Goal: Register for event/course

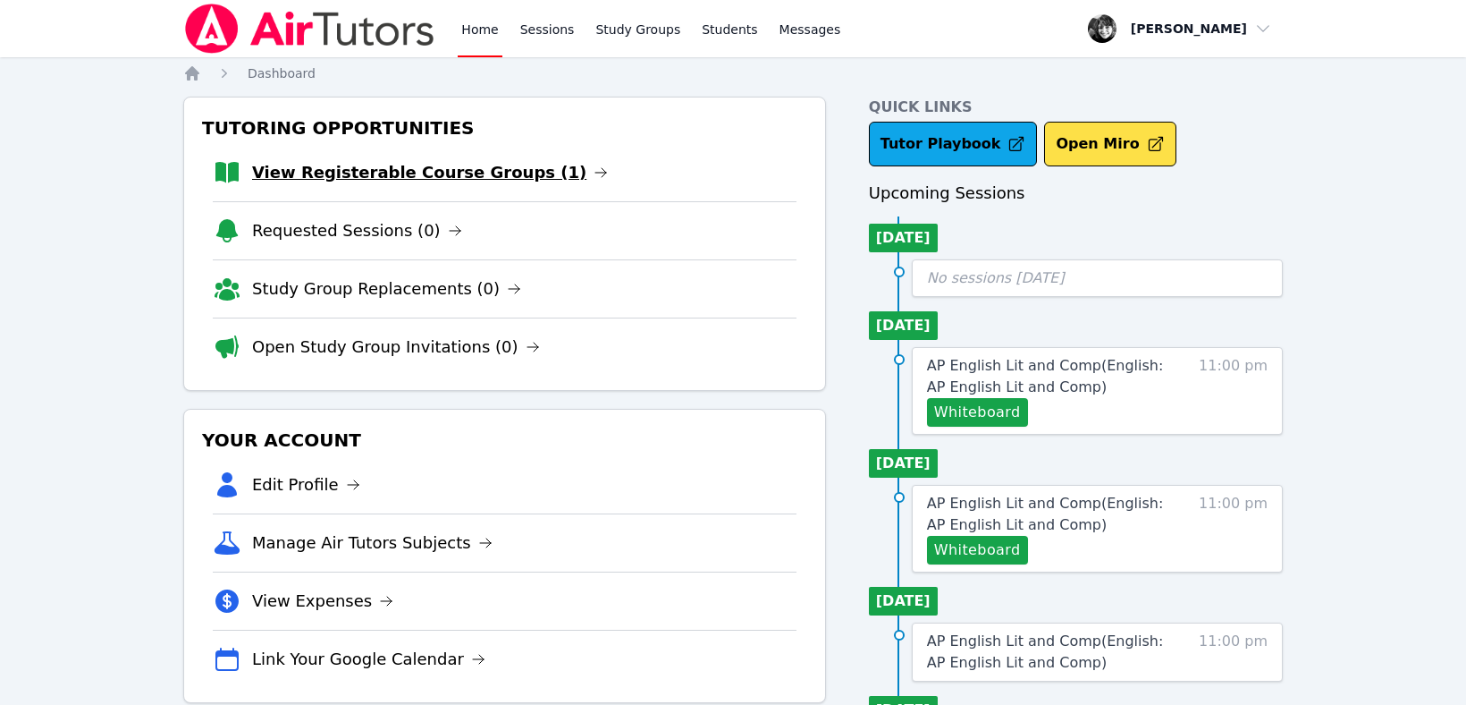
click at [435, 177] on link "View Registerable Course Groups (1)" at bounding box center [430, 172] width 356 height 25
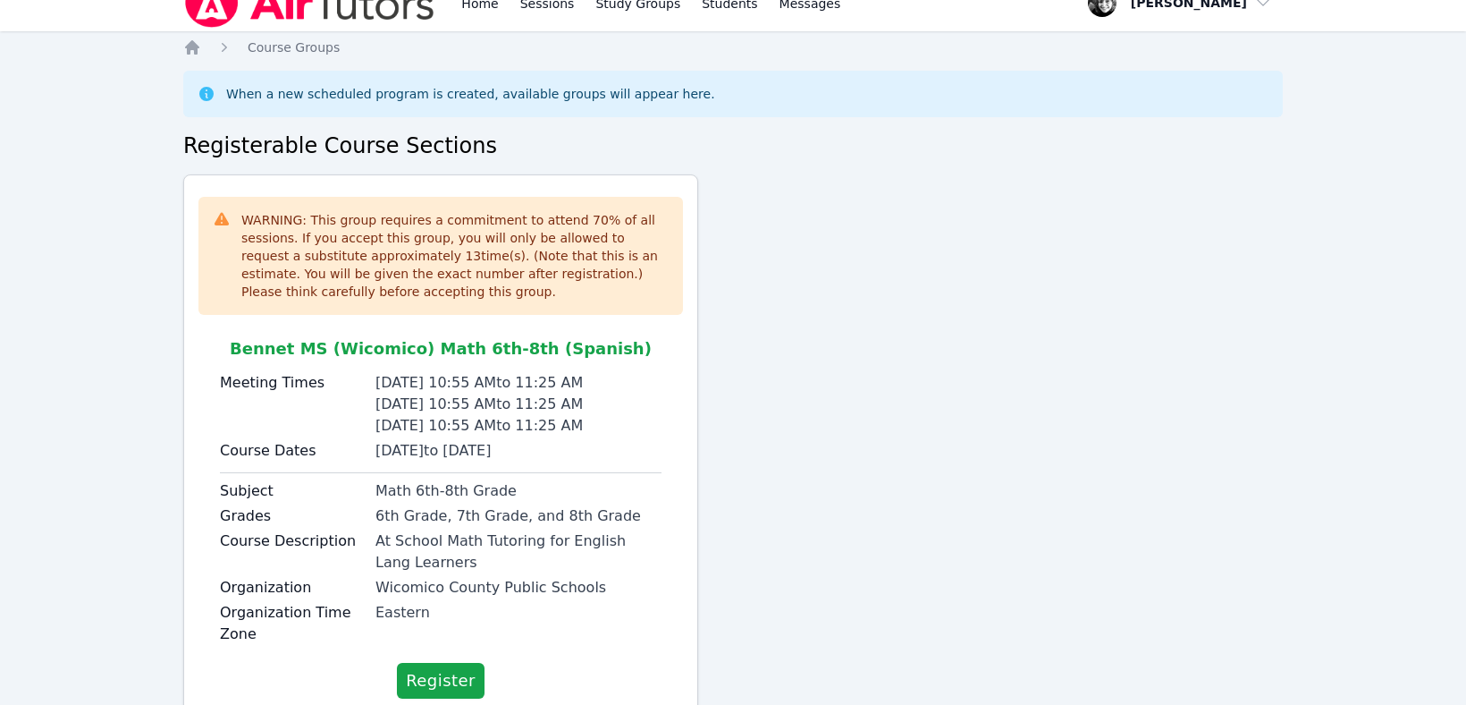
scroll to position [83, 0]
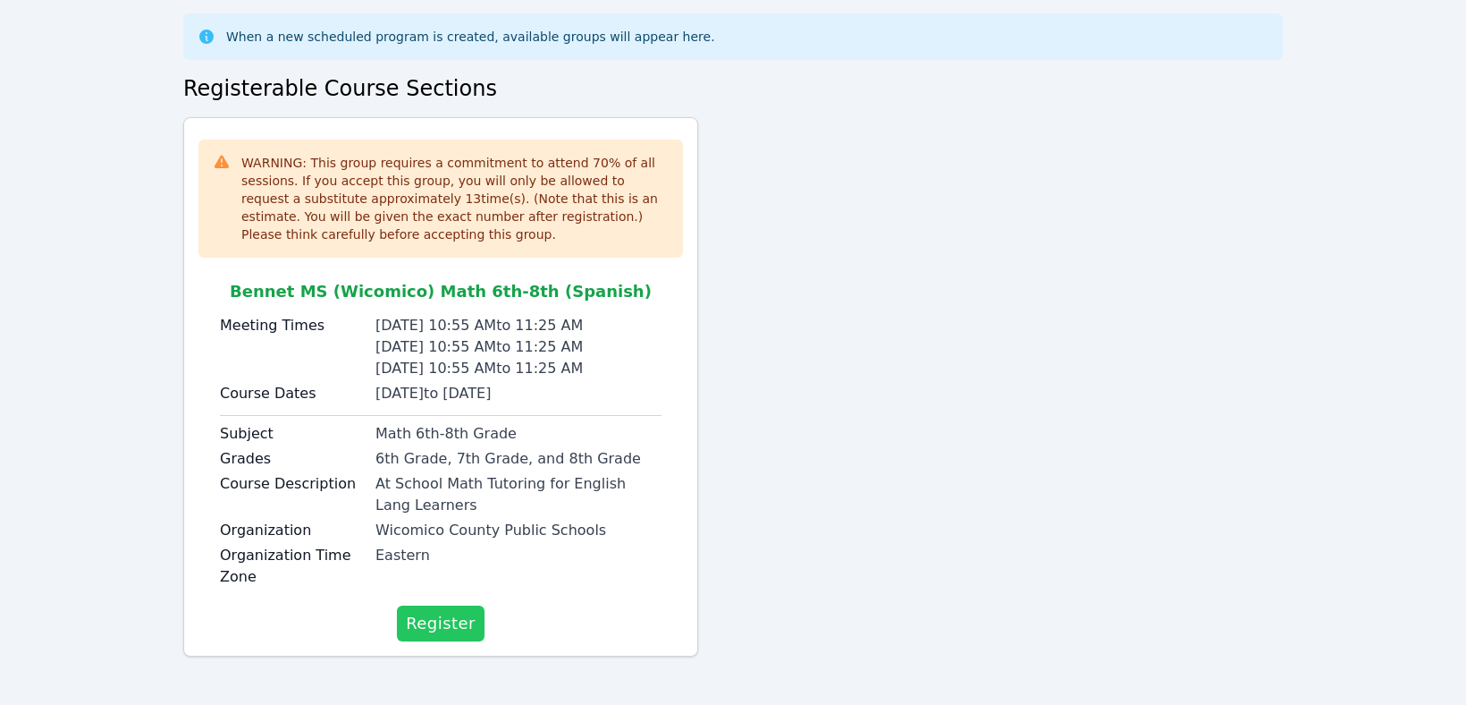
click at [432, 629] on span "Register" at bounding box center [441, 623] width 70 height 25
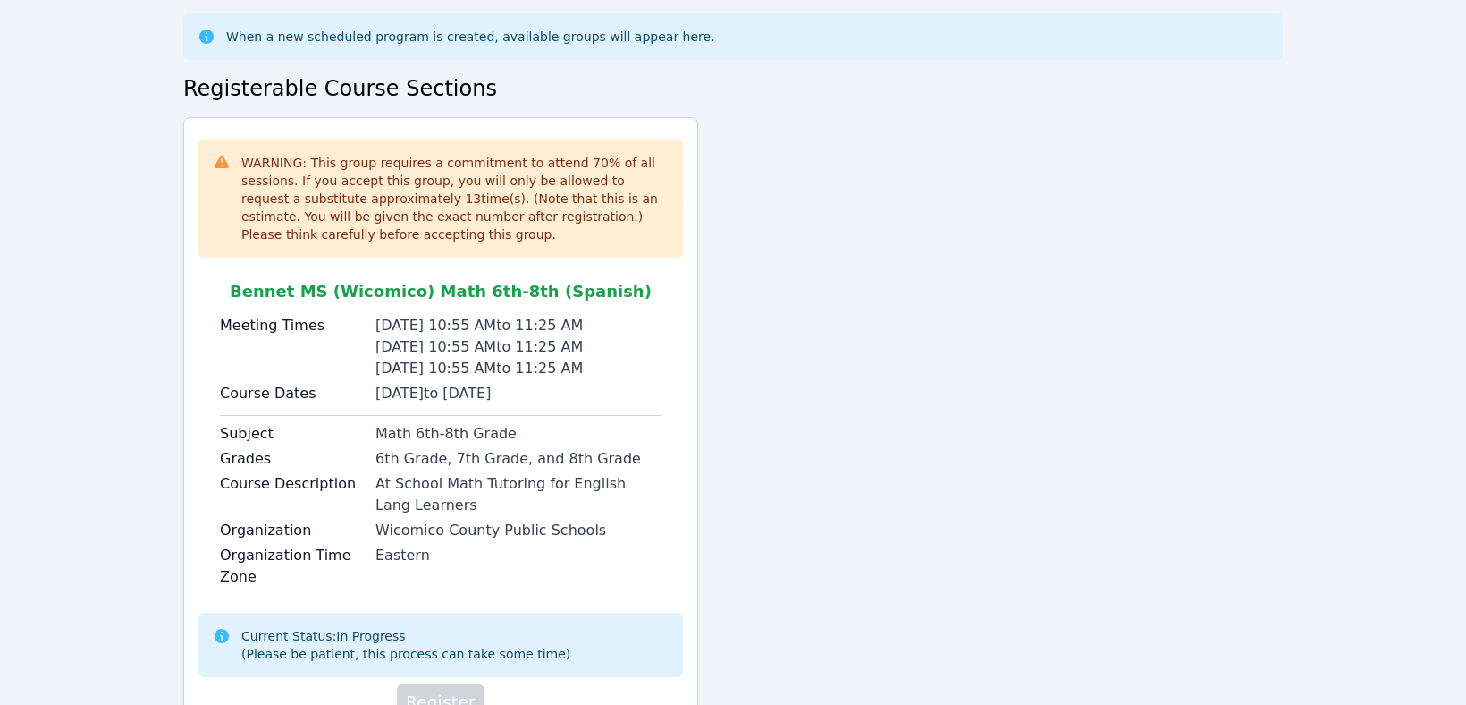
scroll to position [152, 0]
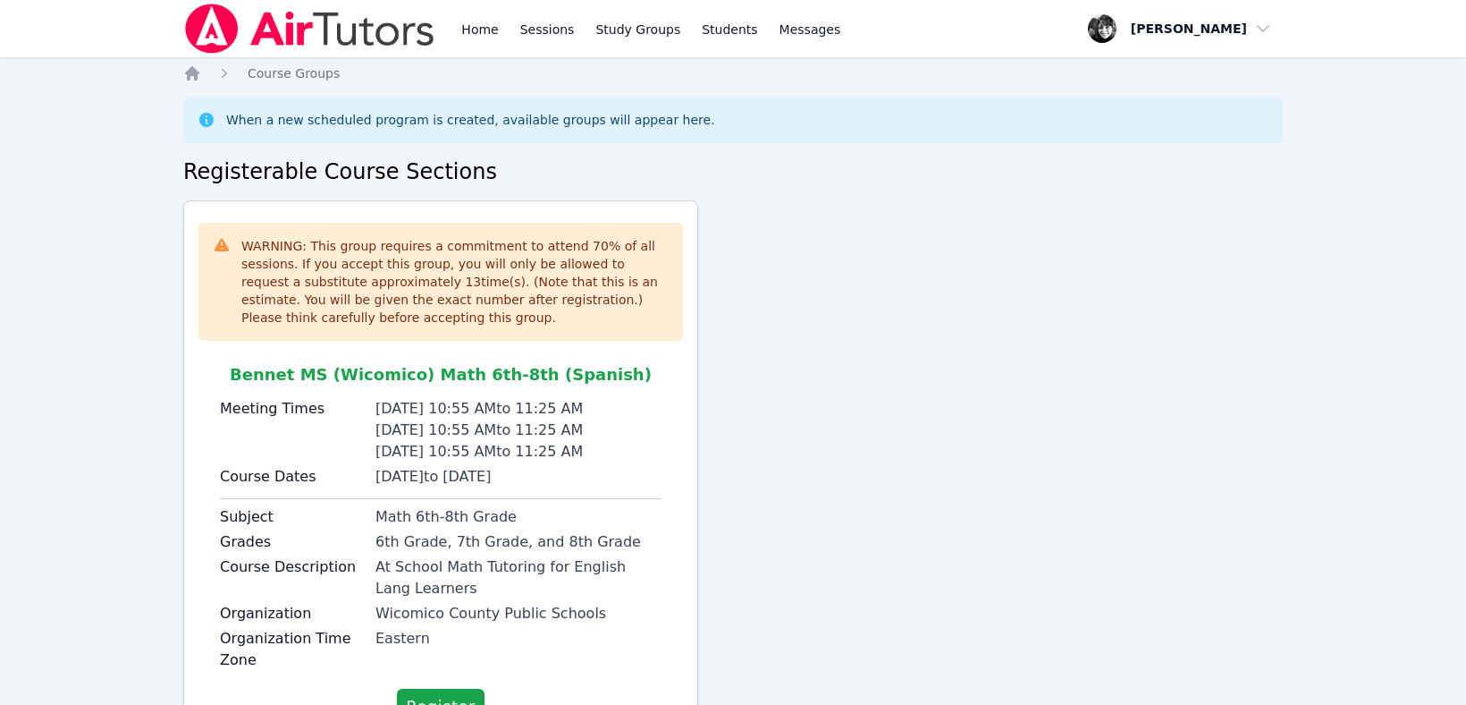
scroll to position [83, 0]
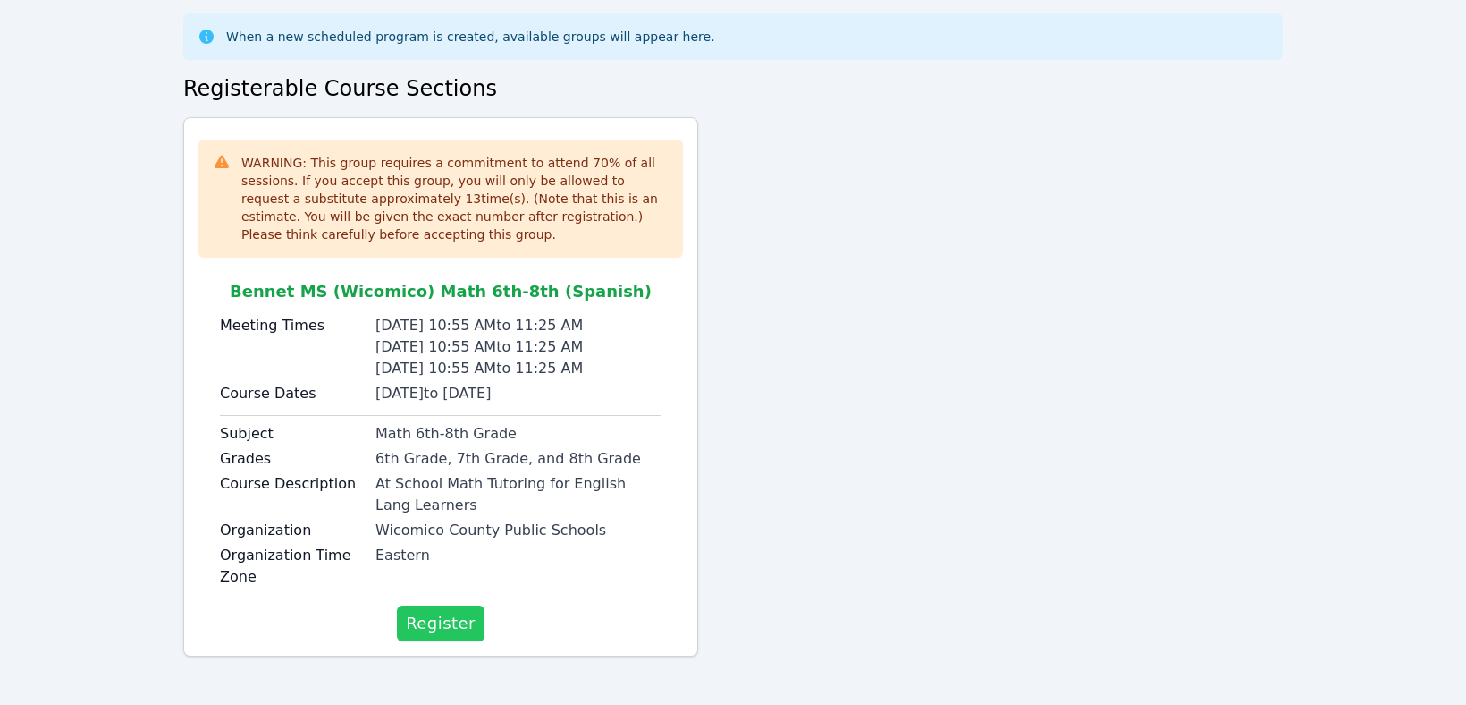
click at [413, 612] on span "Register" at bounding box center [441, 623] width 70 height 25
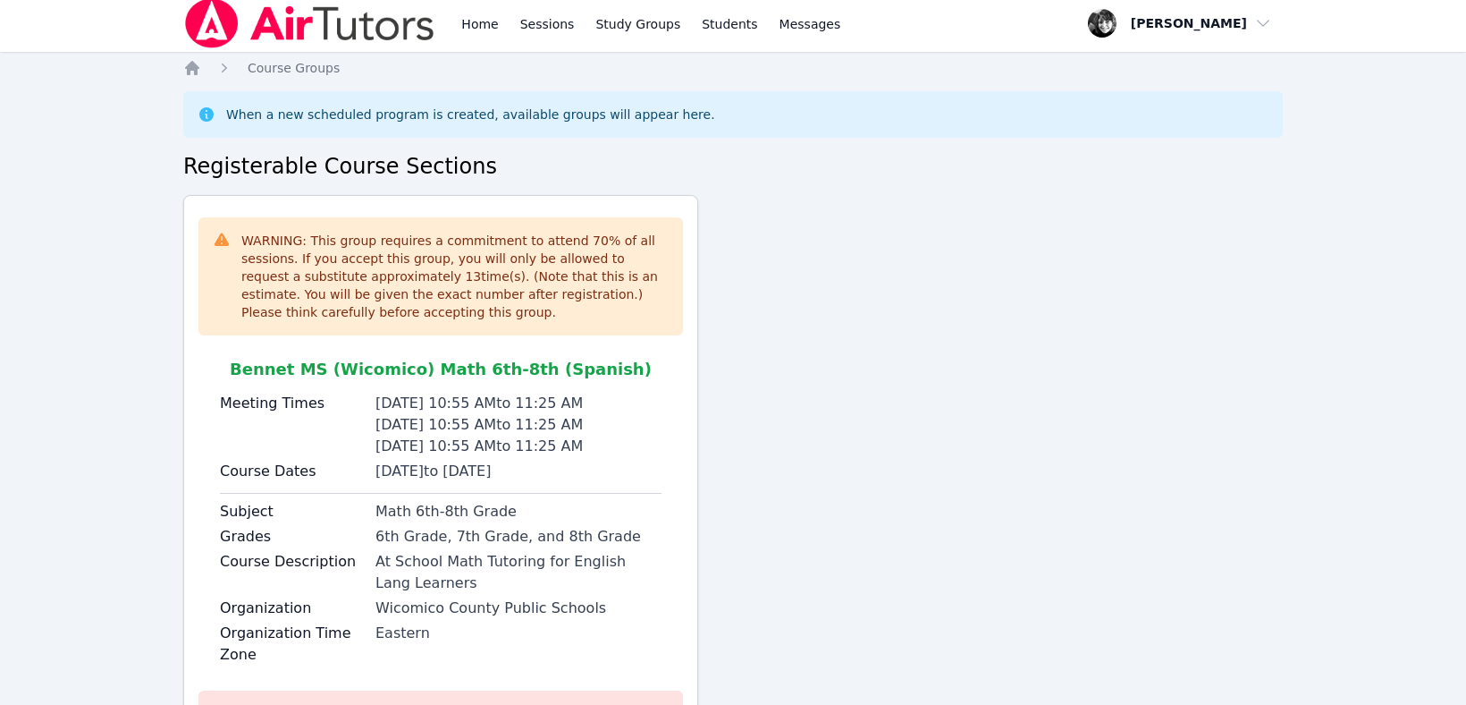
scroll to position [0, 0]
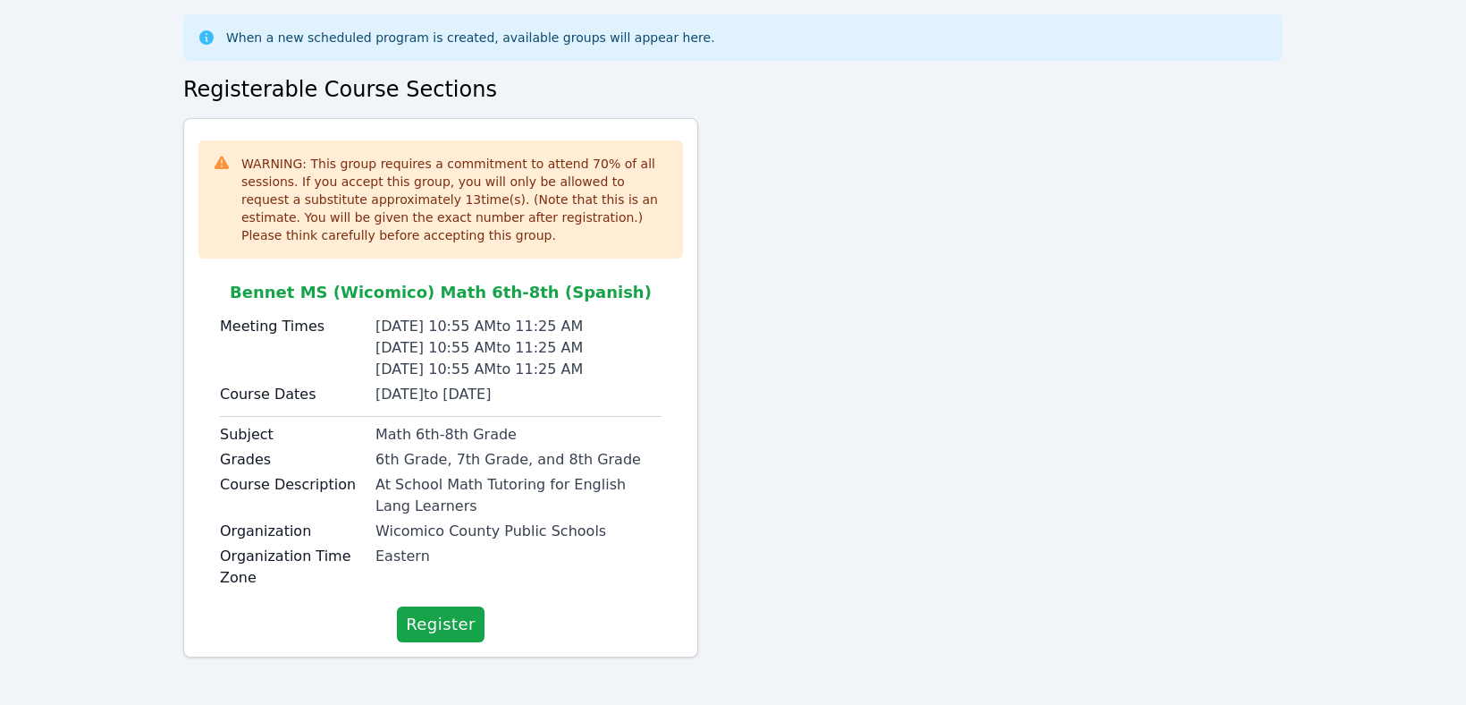
scroll to position [83, 0]
click at [440, 616] on span "Register" at bounding box center [441, 623] width 70 height 25
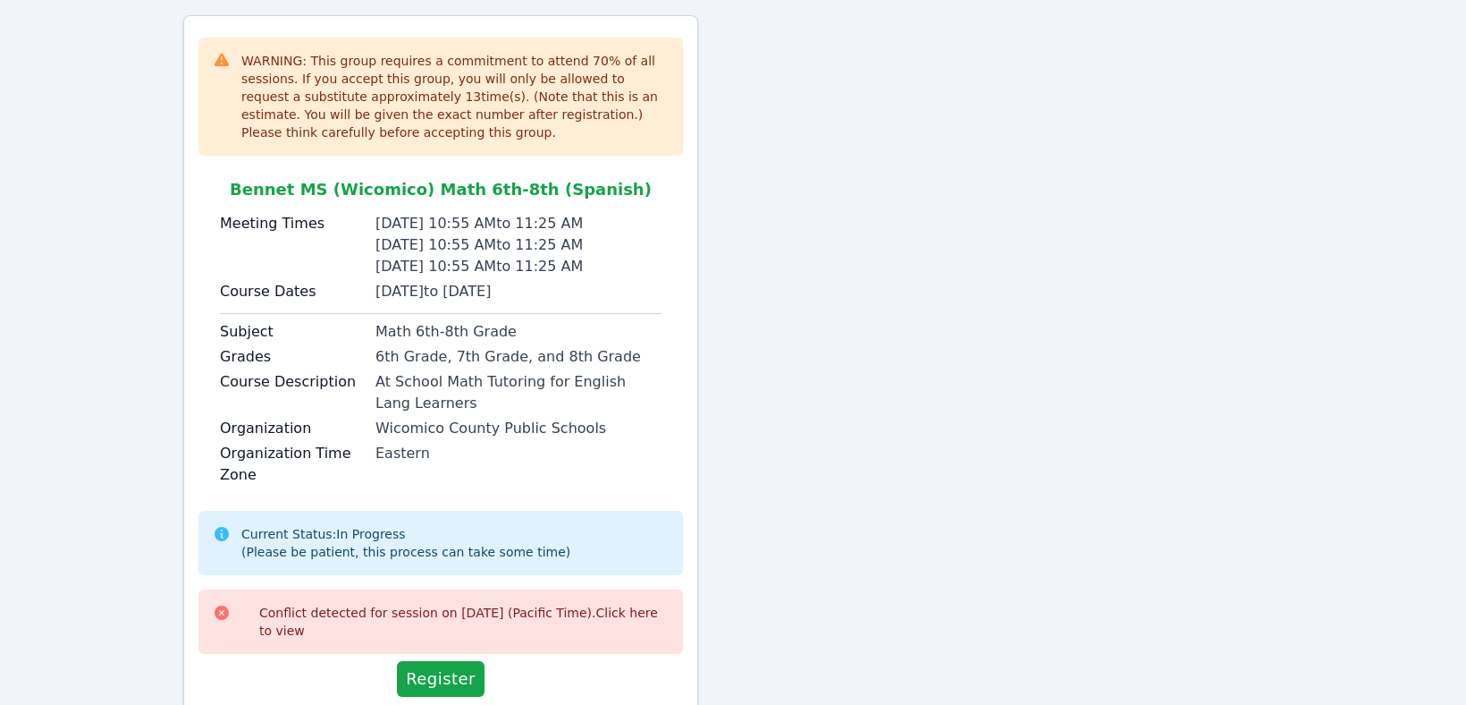
scroll to position [0, 0]
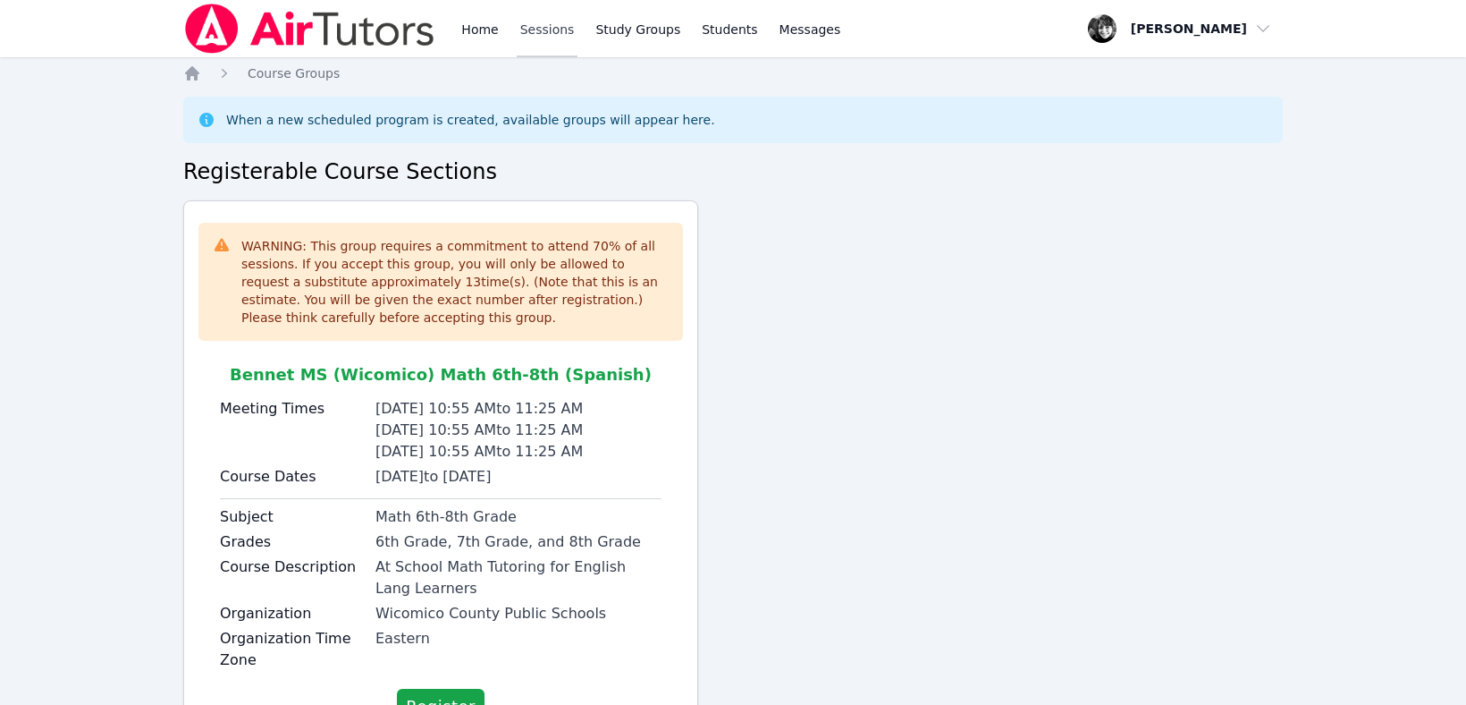
click at [533, 28] on link "Sessions" at bounding box center [548, 28] width 62 height 57
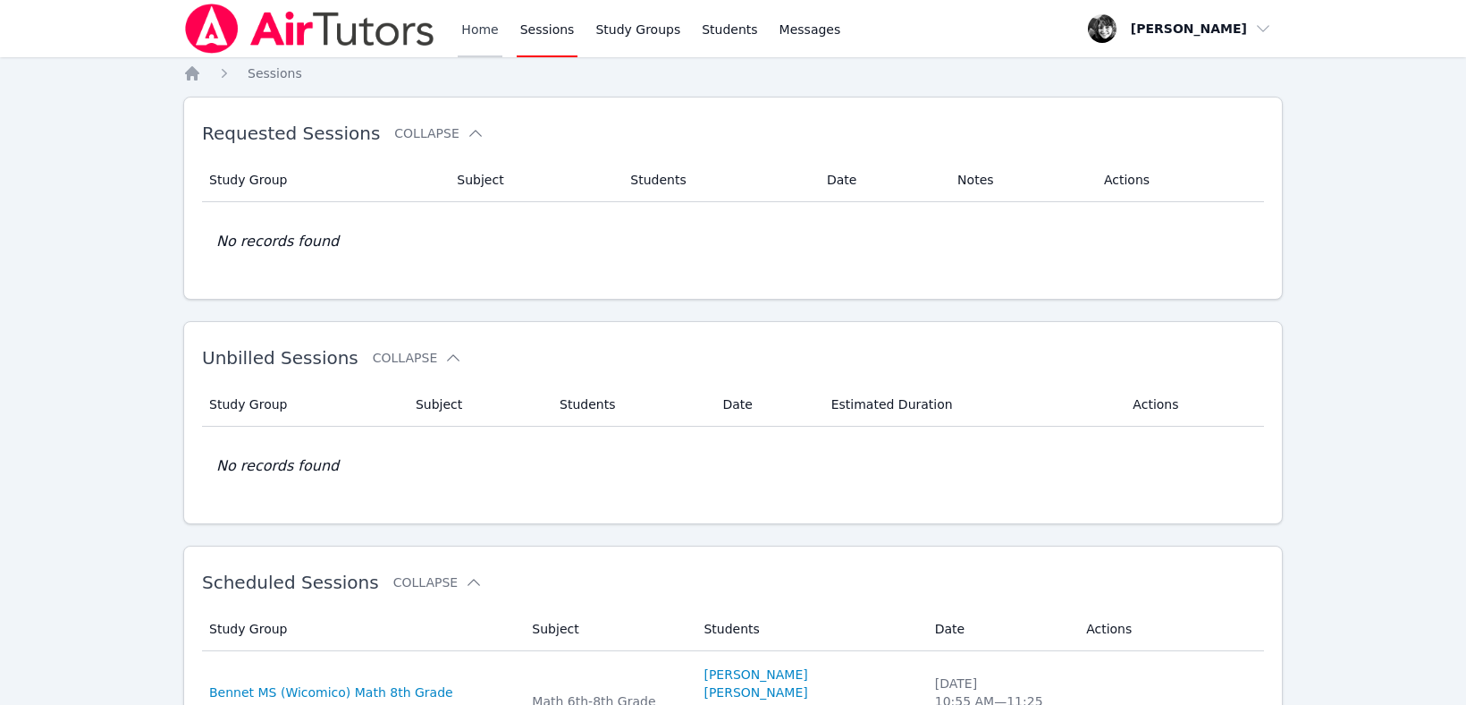
click at [479, 38] on link "Home" at bounding box center [480, 28] width 44 height 57
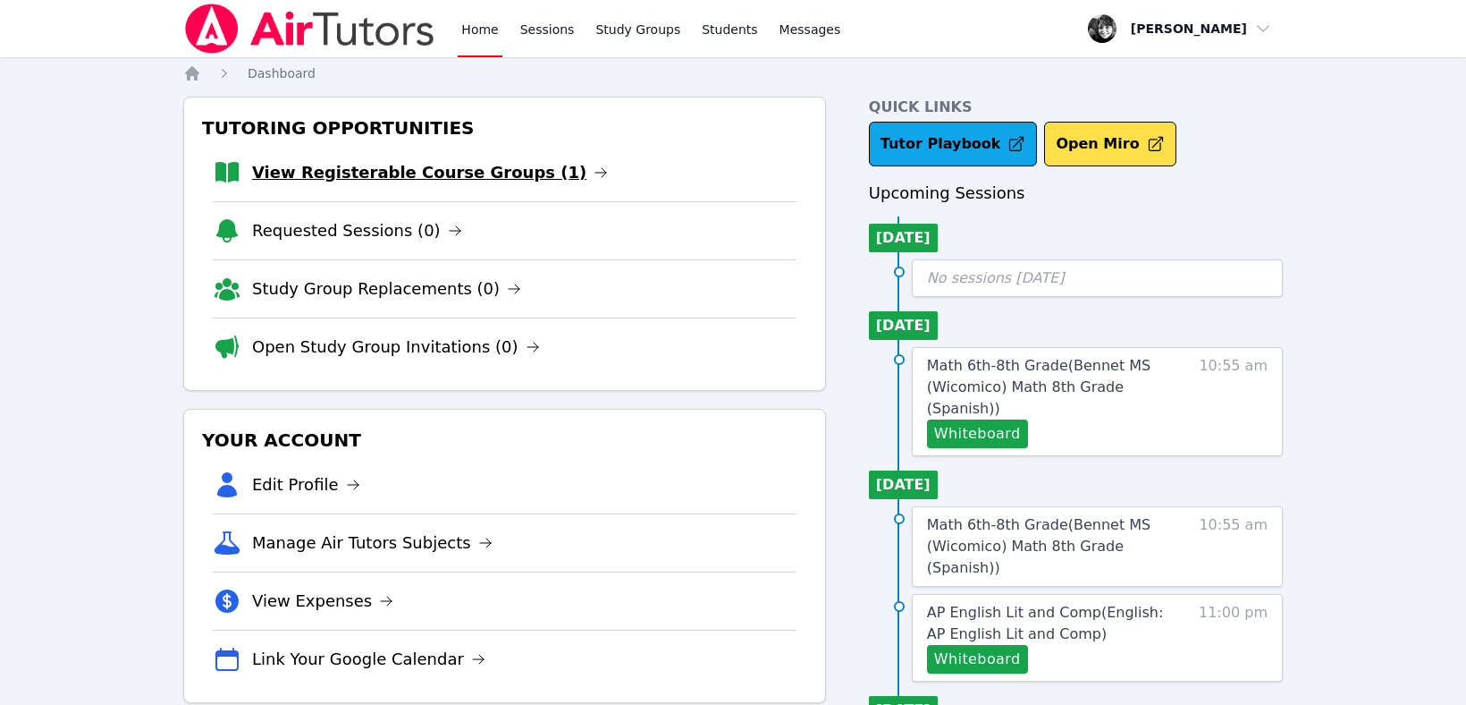
click at [412, 165] on link "View Registerable Course Groups (1)" at bounding box center [430, 172] width 356 height 25
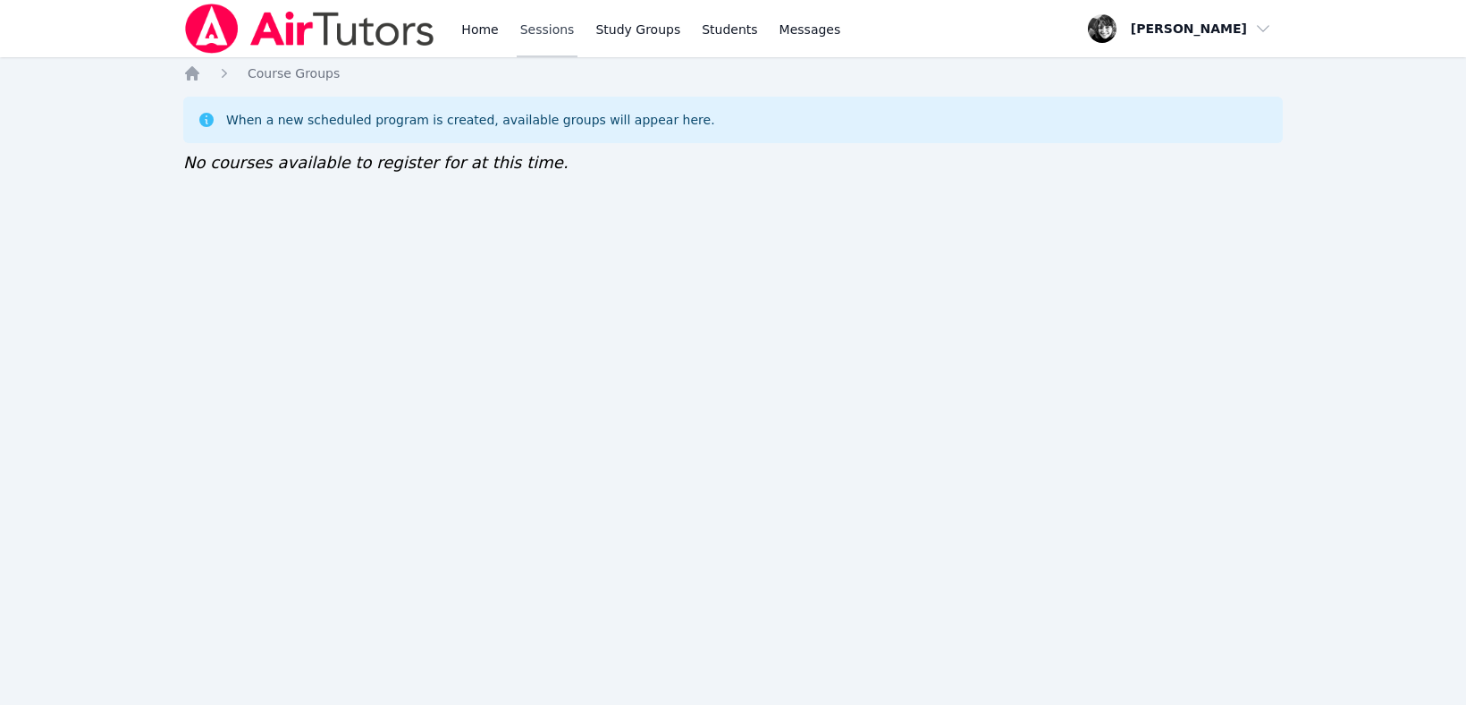
click at [552, 25] on link "Sessions" at bounding box center [548, 28] width 62 height 57
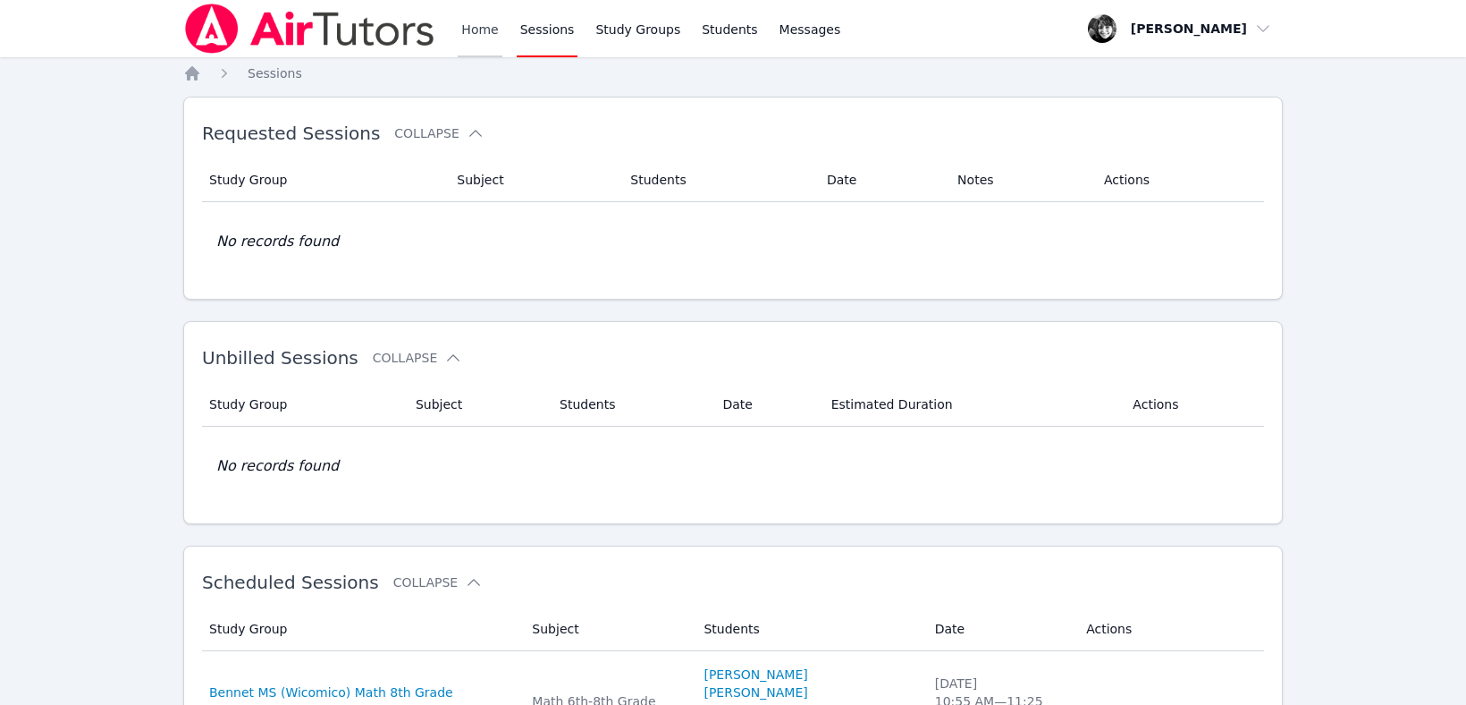
click at [492, 30] on link "Home" at bounding box center [480, 28] width 44 height 57
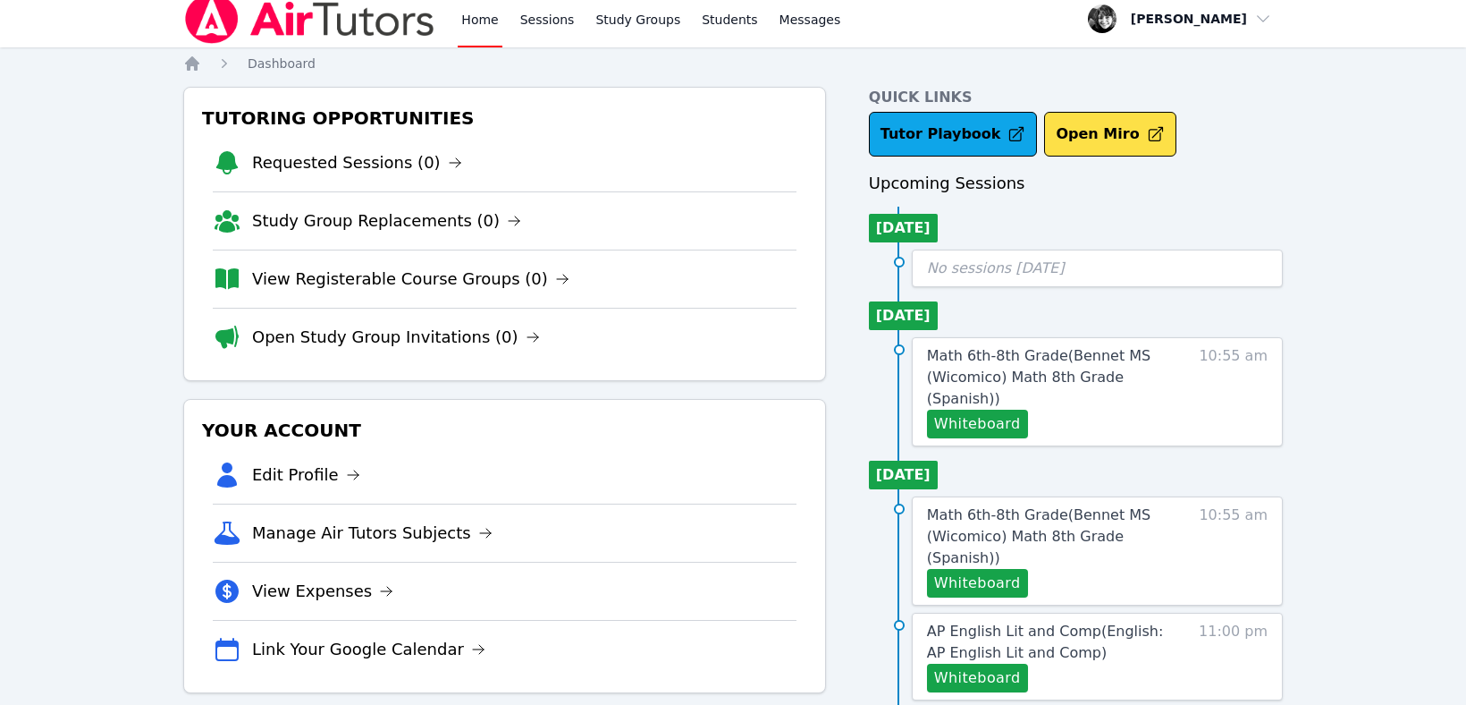
scroll to position [20, 0]
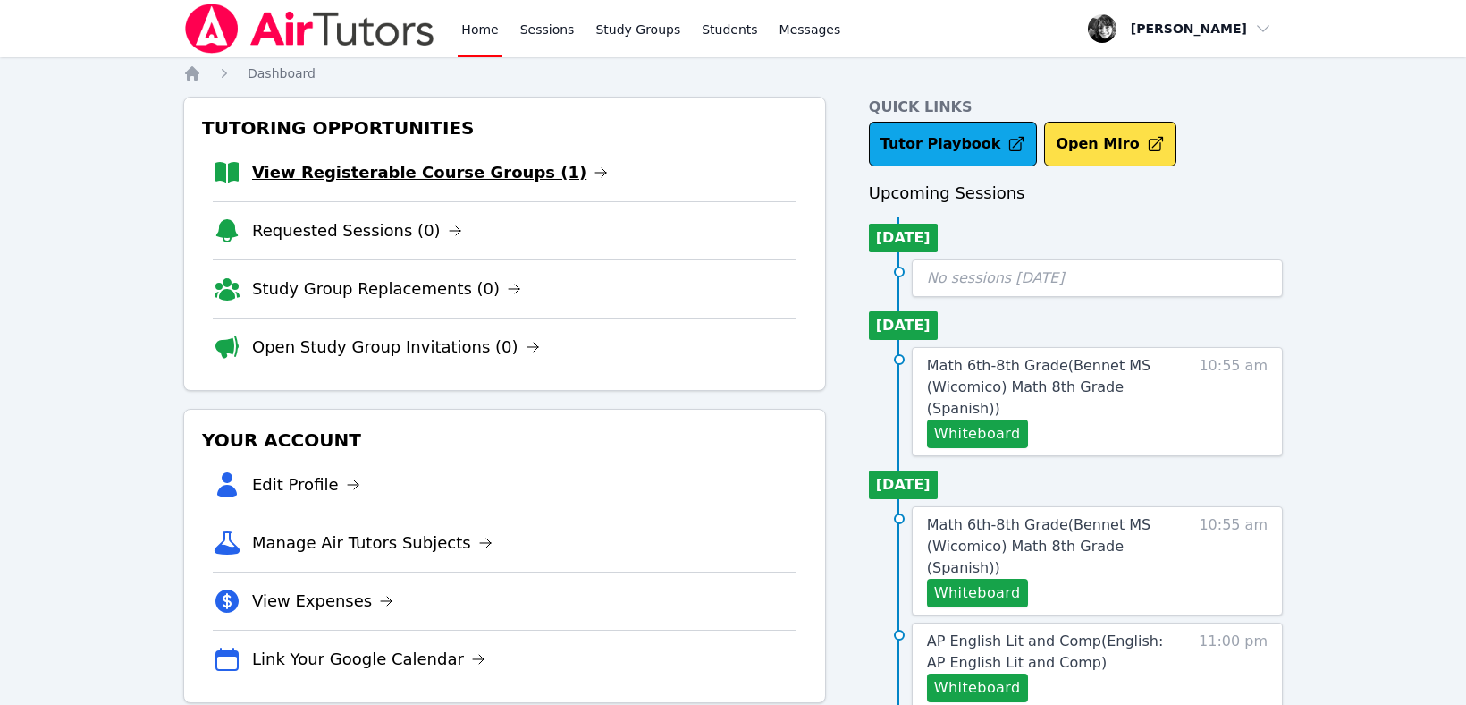
click at [383, 177] on link "View Registerable Course Groups (1)" at bounding box center [430, 172] width 356 height 25
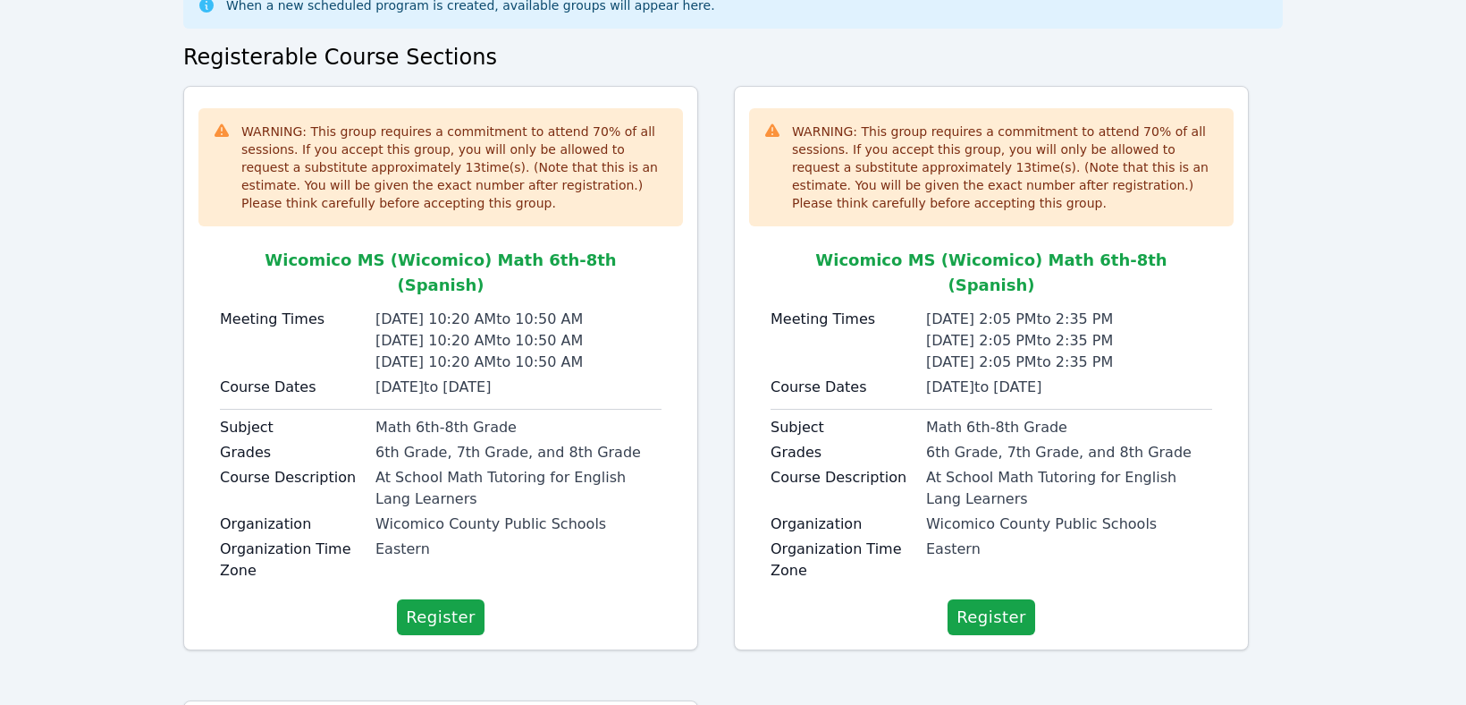
scroll to position [122, 0]
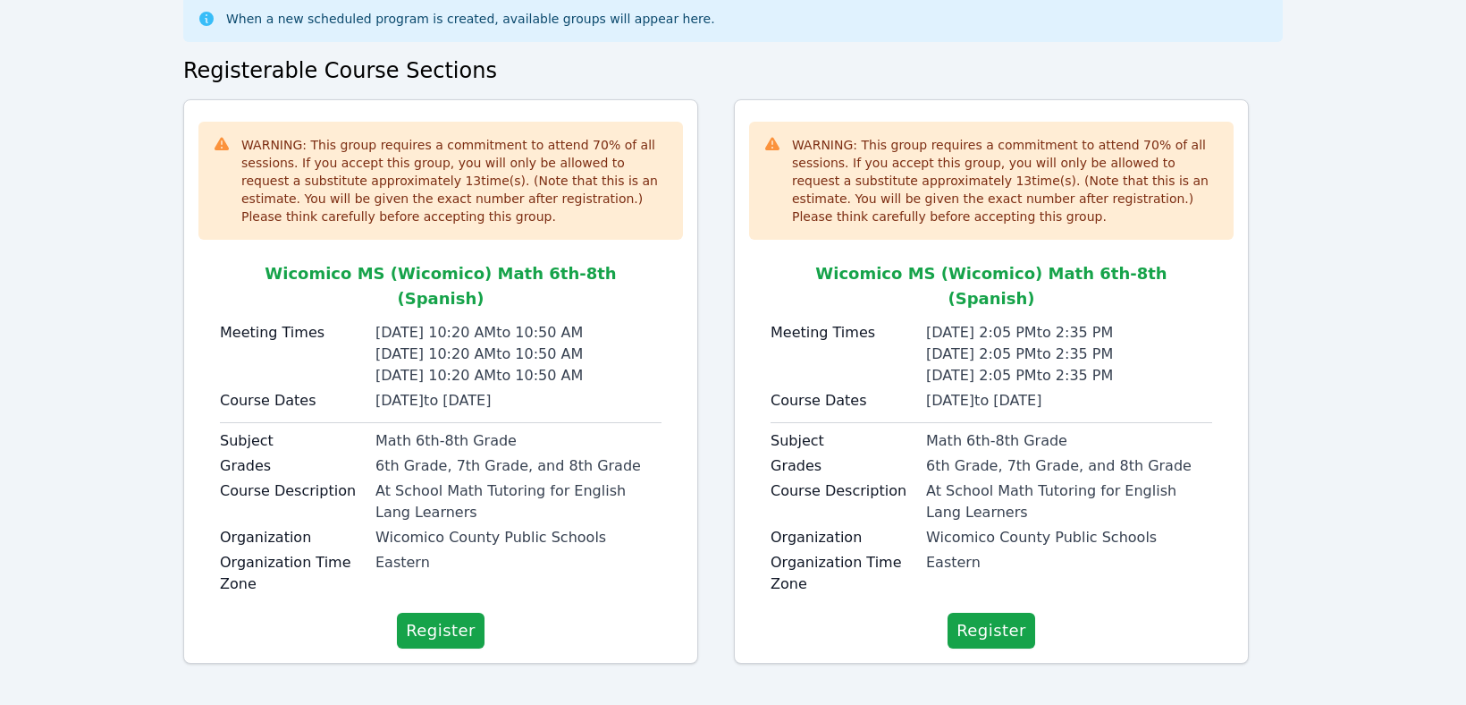
scroll to position [118, 0]
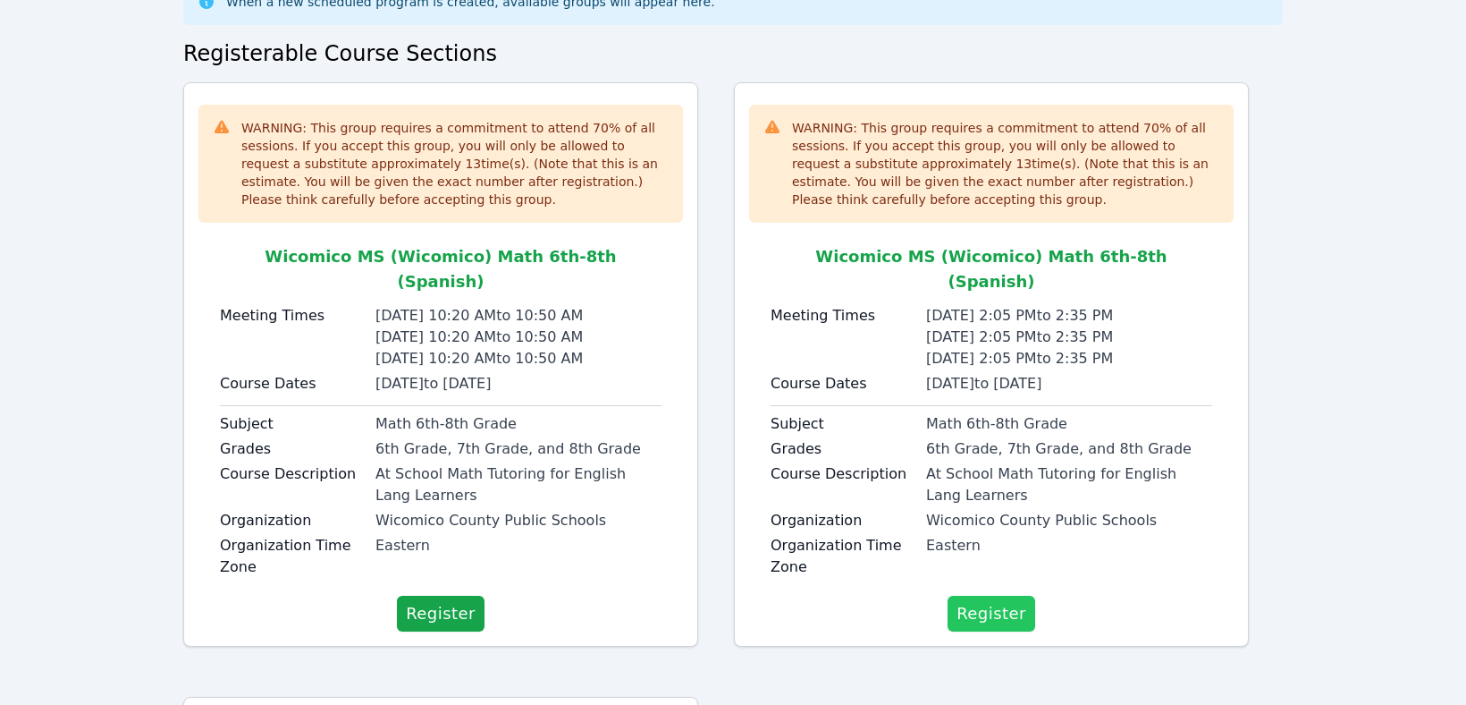
click at [981, 601] on span "Register" at bounding box center [992, 613] width 70 height 25
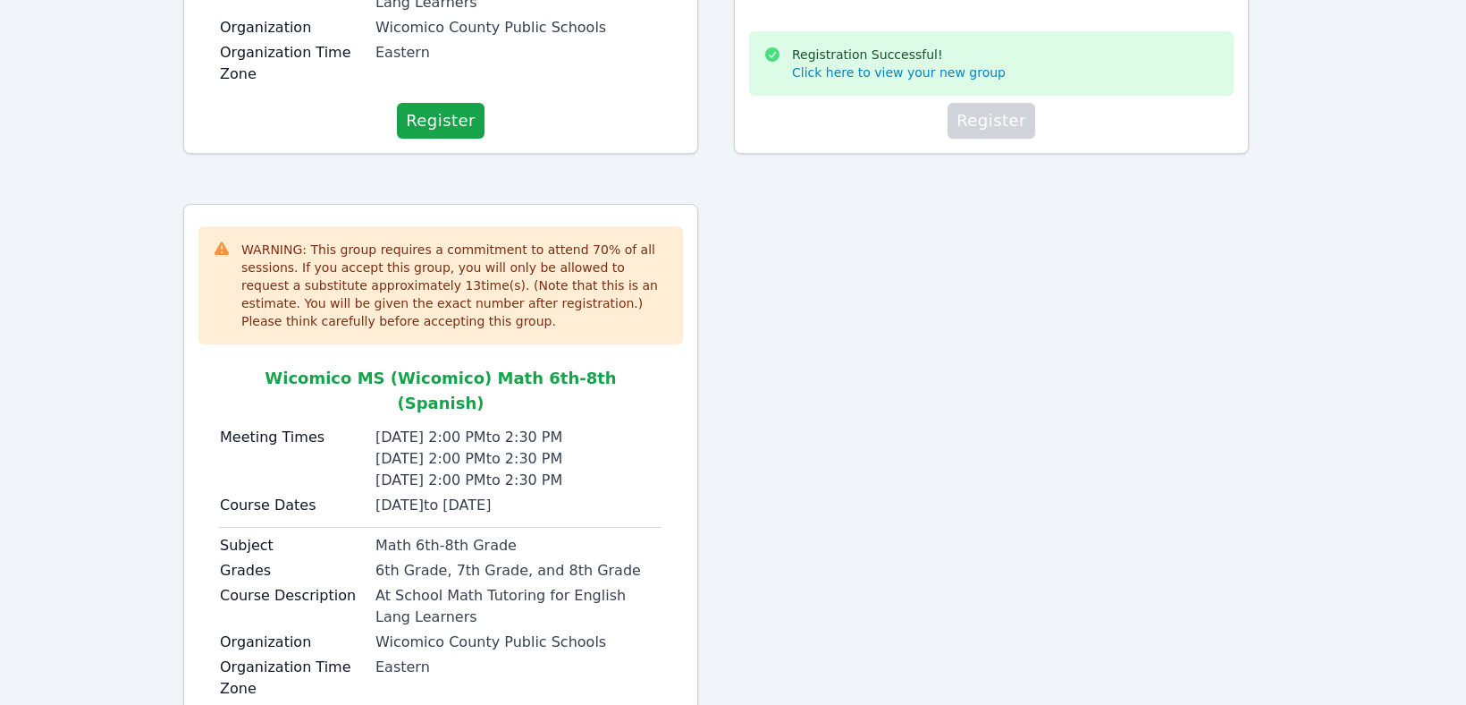
scroll to position [751, 0]
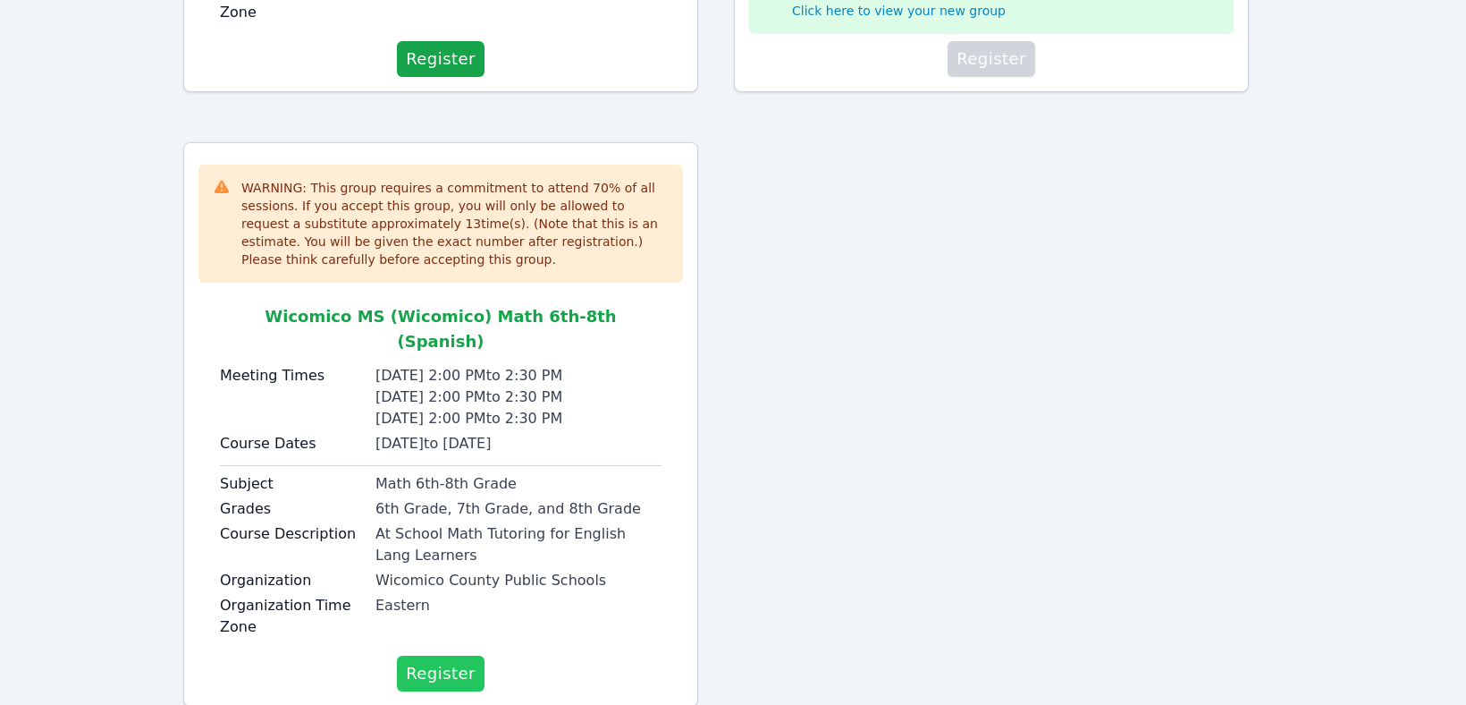
click at [436, 661] on span "Register" at bounding box center [441, 673] width 70 height 25
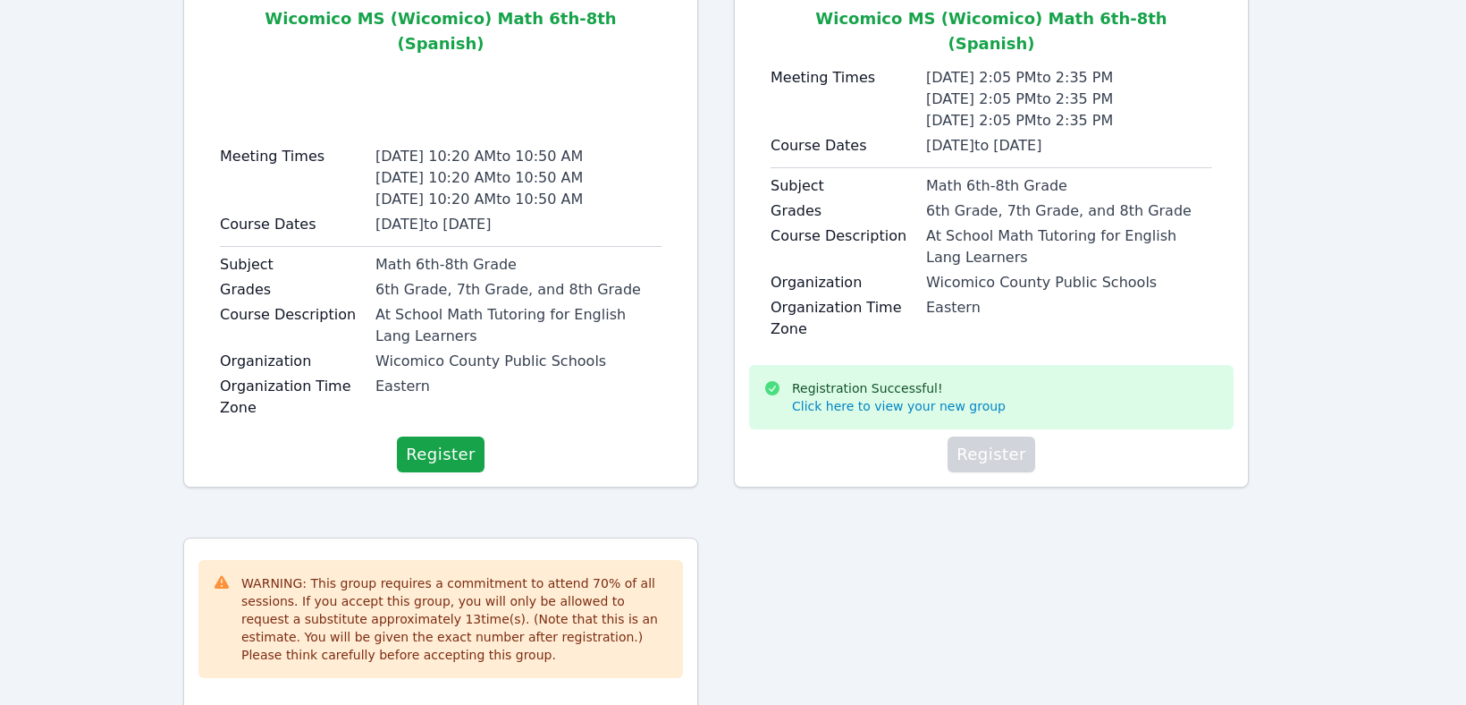
scroll to position [350, 0]
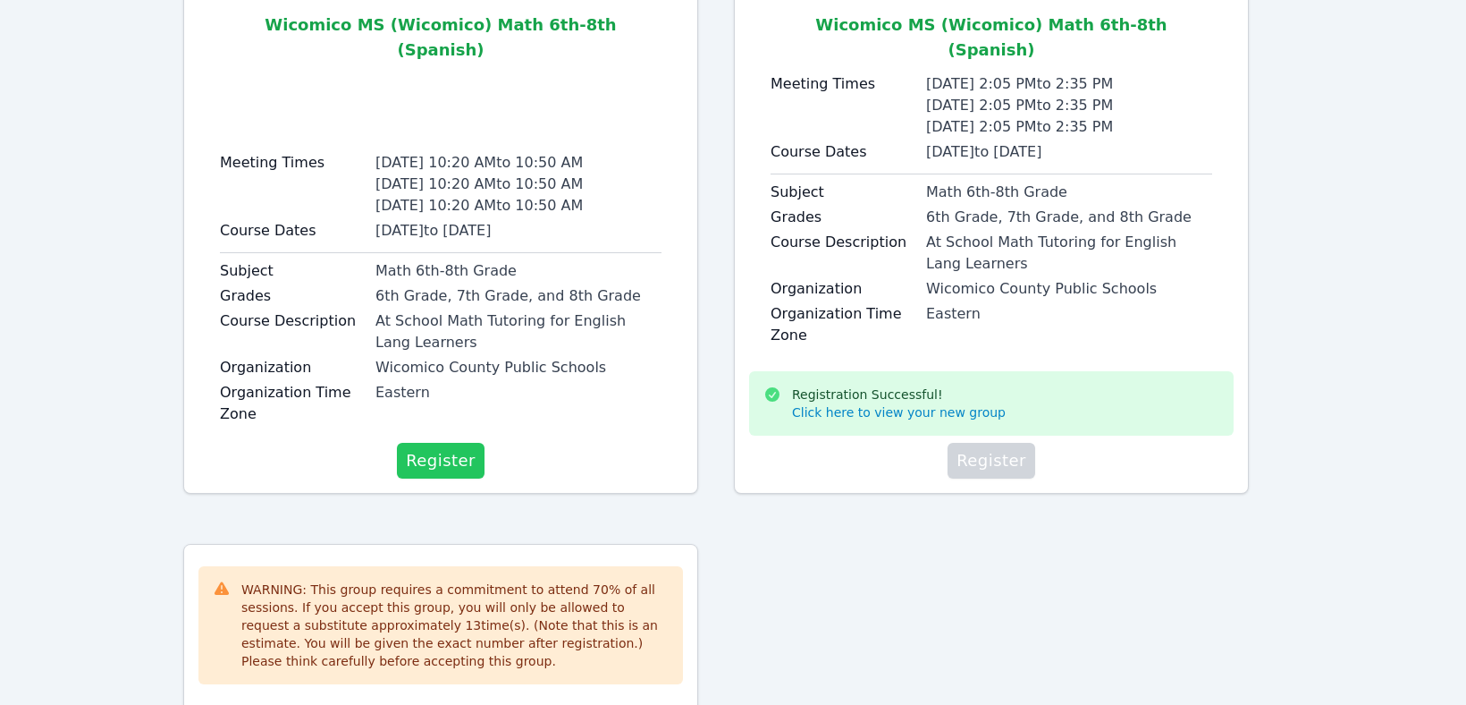
click at [460, 448] on span "Register" at bounding box center [441, 460] width 70 height 25
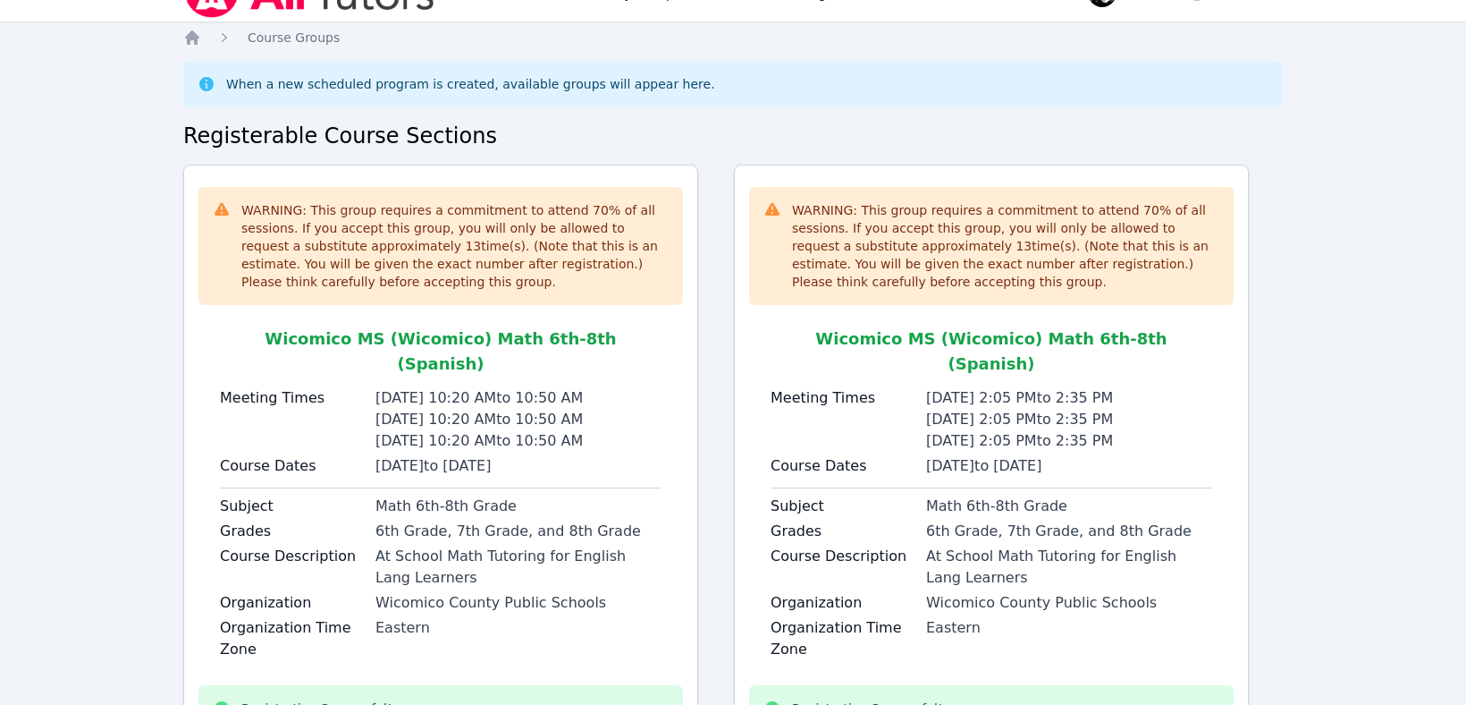
scroll to position [0, 0]
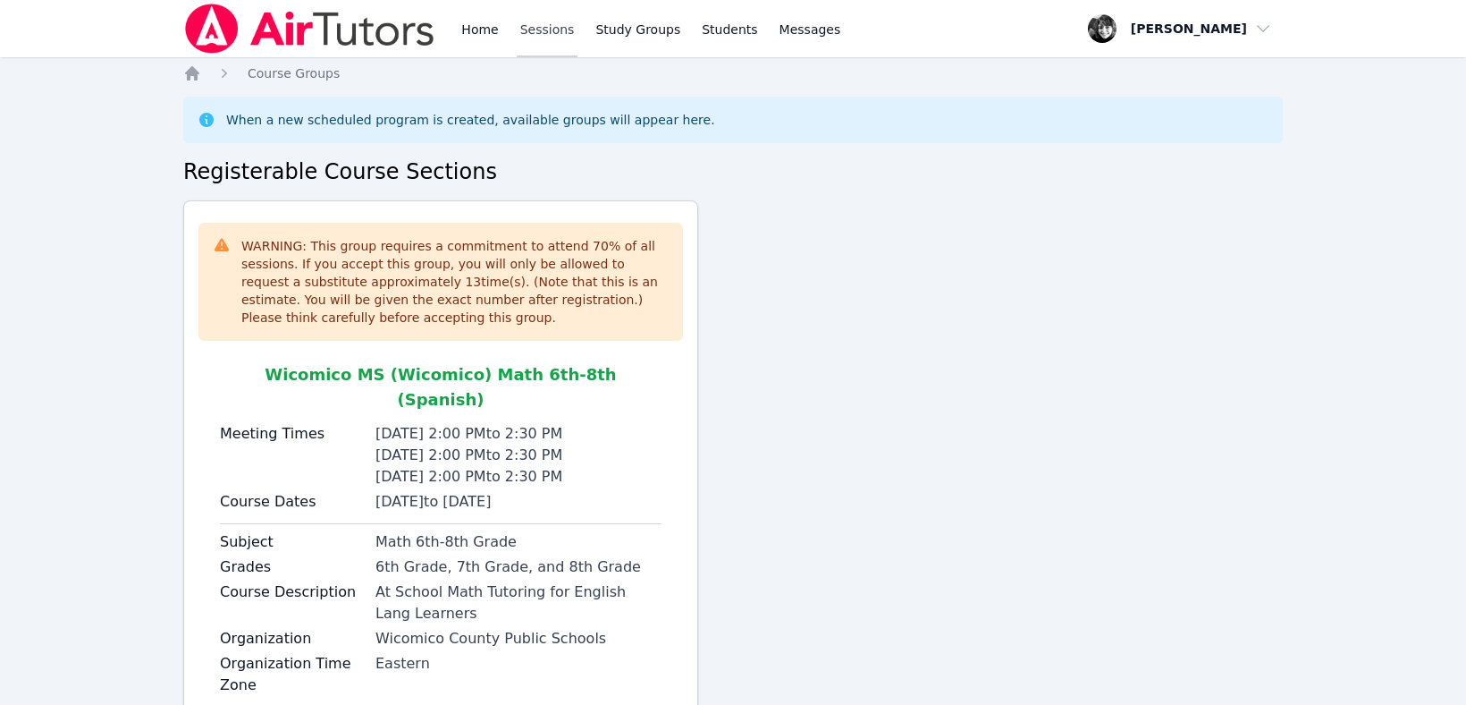
click at [557, 29] on link "Sessions" at bounding box center [548, 28] width 62 height 57
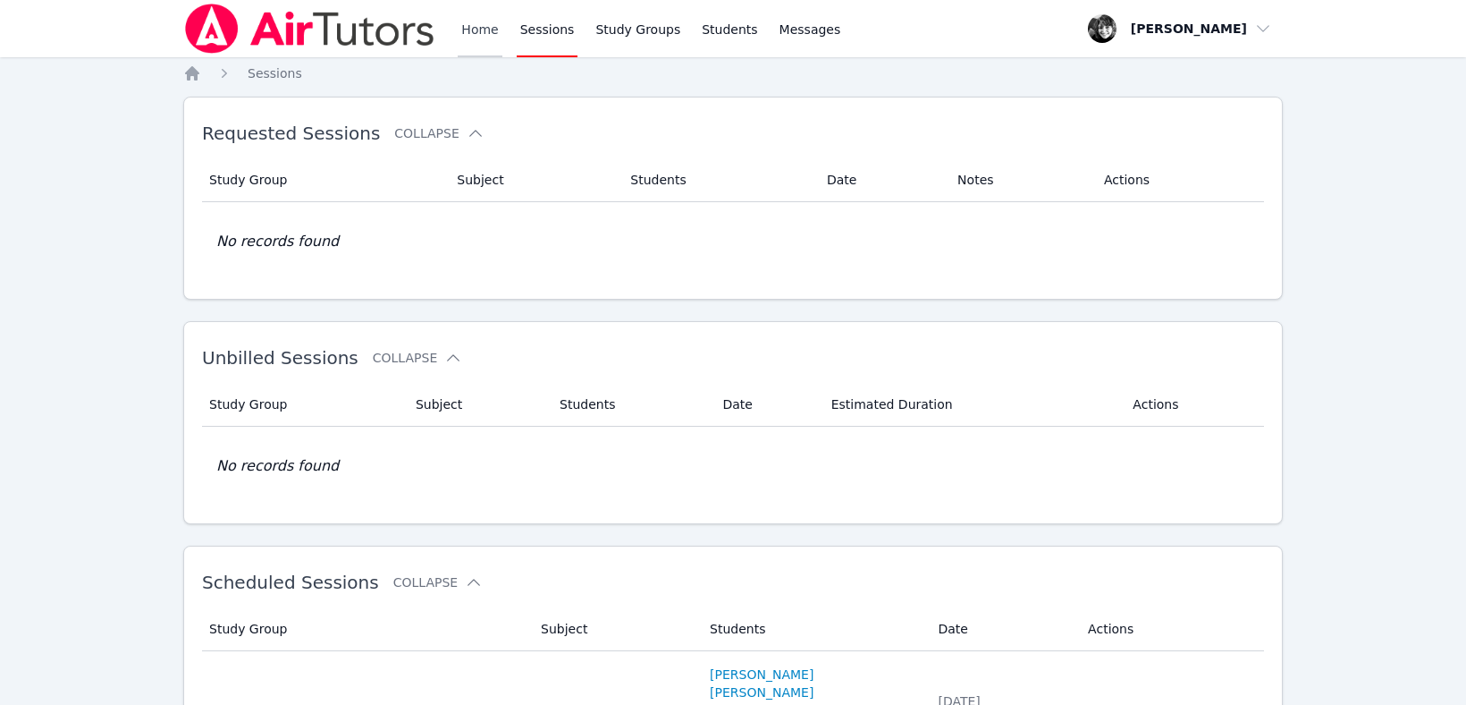
click at [469, 30] on link "Home" at bounding box center [480, 28] width 44 height 57
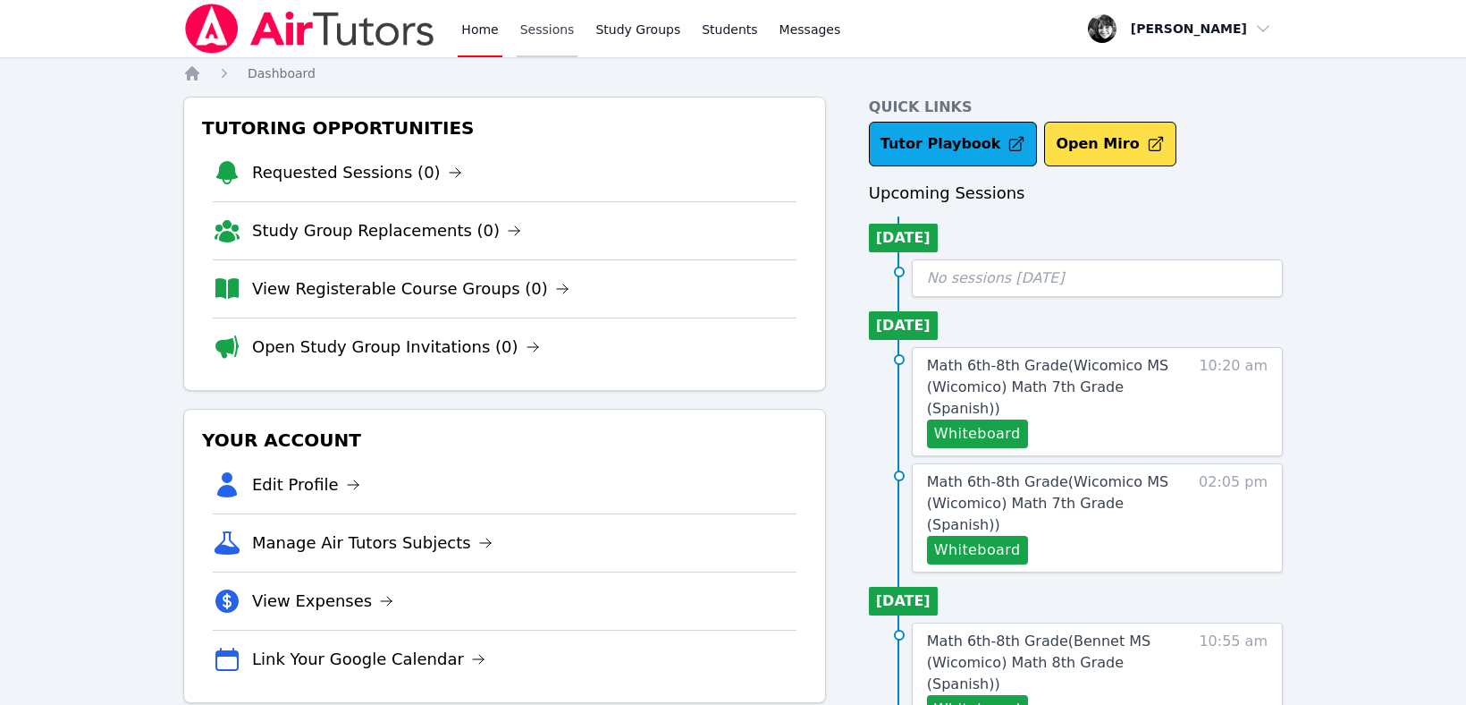
click at [553, 32] on link "Sessions" at bounding box center [548, 28] width 62 height 57
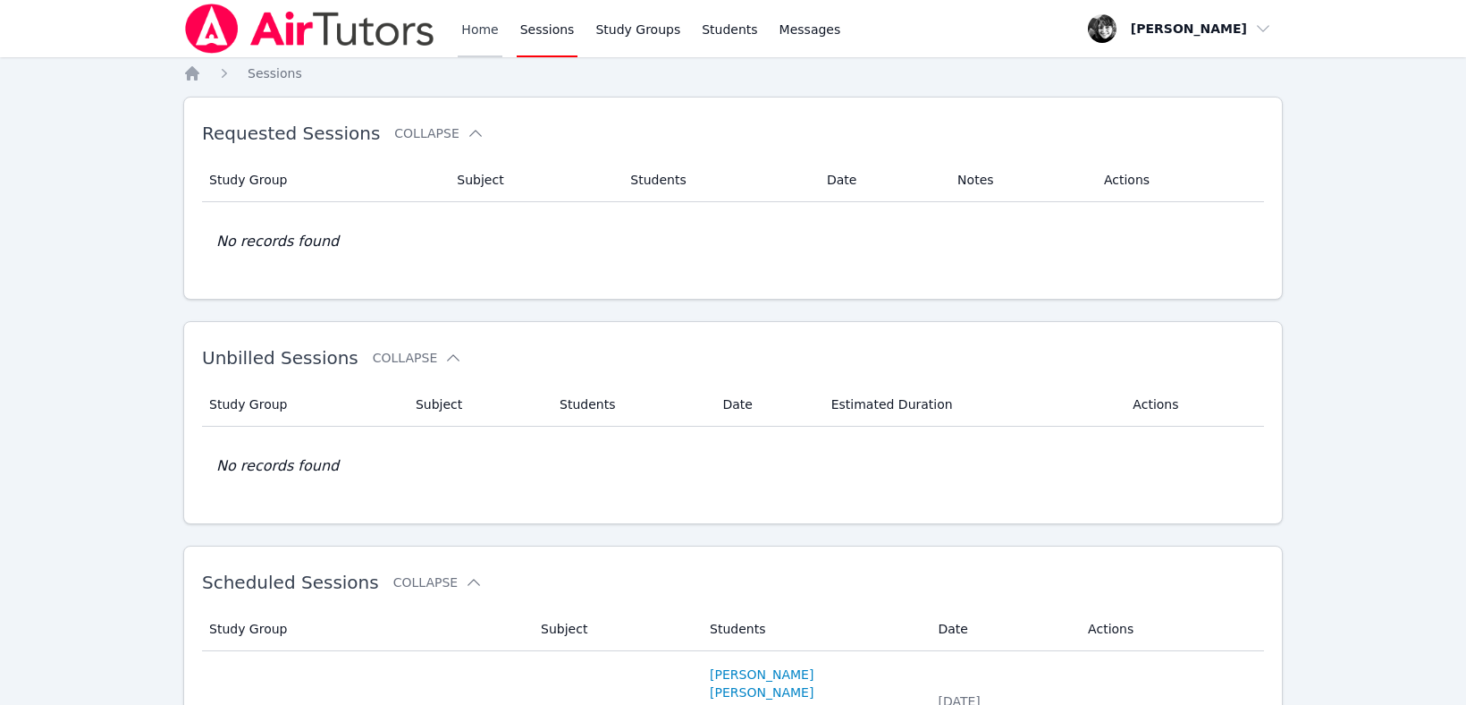
click at [480, 28] on link "Home" at bounding box center [480, 28] width 44 height 57
